Goal: Task Accomplishment & Management: Manage account settings

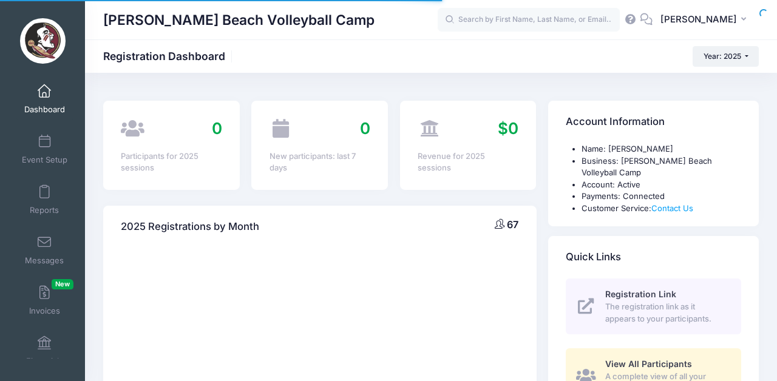
select select
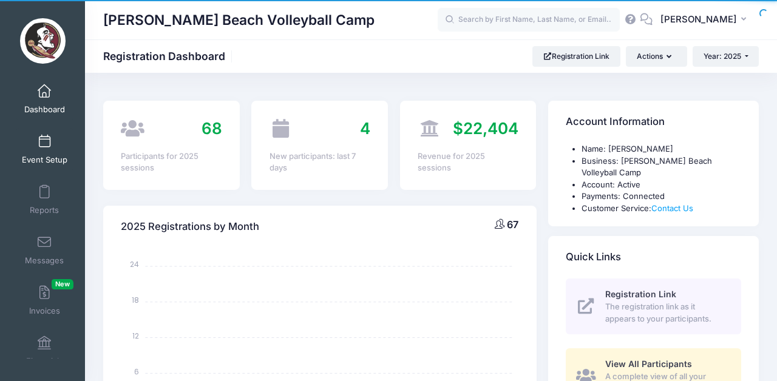
click at [44, 146] on span at bounding box center [44, 141] width 0 height 13
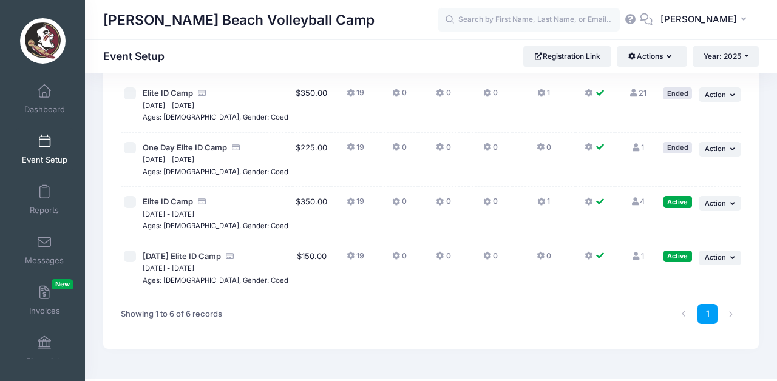
scroll to position [199, 0]
click at [739, 26] on button "BN Brooke Niles" at bounding box center [706, 20] width 106 height 28
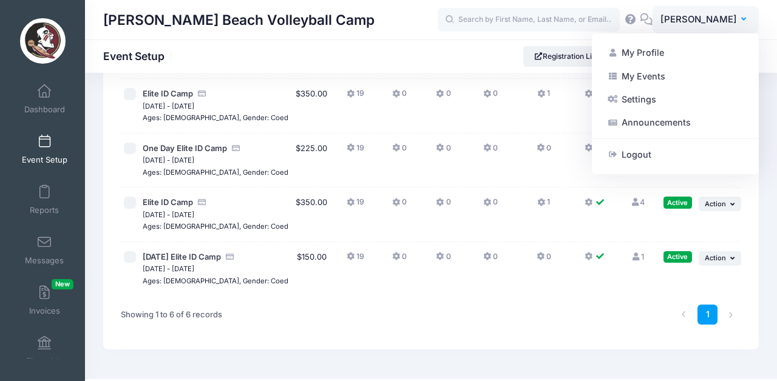
click at [666, 6] on div "BN Brooke Niles My Profile My Events Settings Announcements Help Logout" at bounding box center [598, 20] width 321 height 28
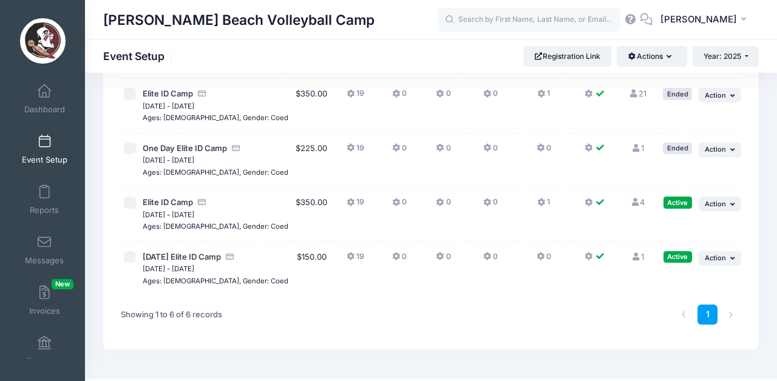
click at [634, 202] on icon at bounding box center [635, 203] width 10 height 8
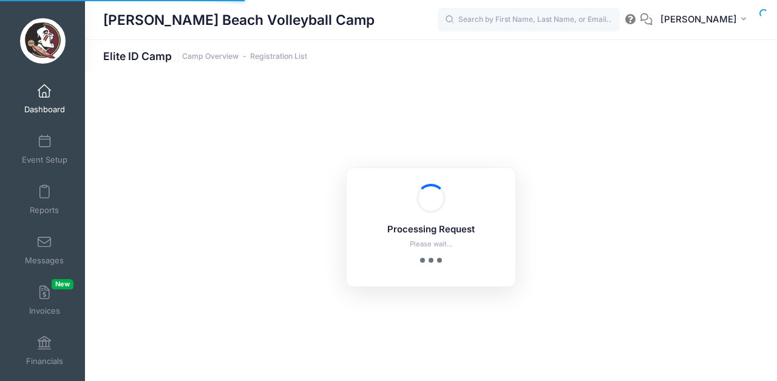
select select "10"
